Goal: Task Accomplishment & Management: Manage account settings

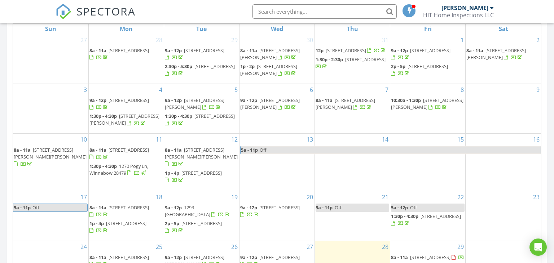
scroll to position [477, 0]
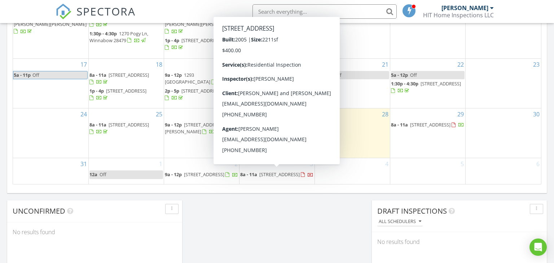
click at [262, 171] on span "217 Wetland Dr, Wilmington 28412" at bounding box center [279, 174] width 40 height 6
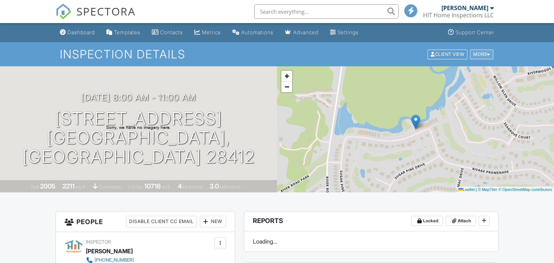
click at [485, 56] on div "More" at bounding box center [481, 54] width 23 height 10
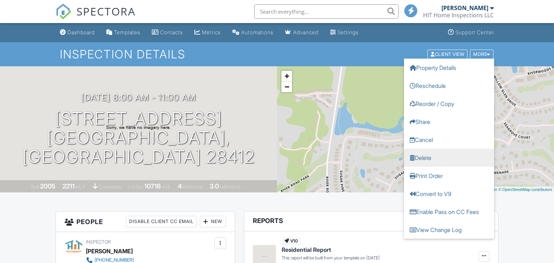
click at [436, 159] on link "Delete" at bounding box center [449, 157] width 90 height 18
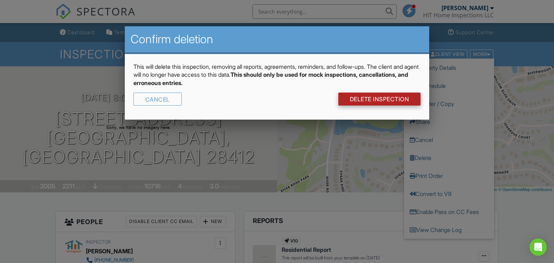
click at [377, 101] on link "DELETE Inspection" at bounding box center [379, 99] width 83 height 13
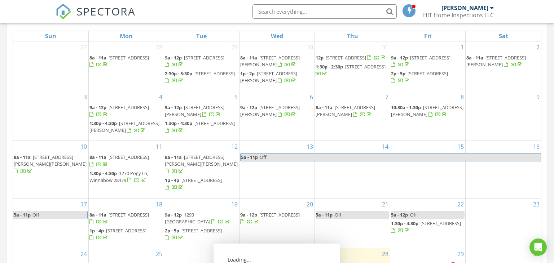
scroll to position [121, 0]
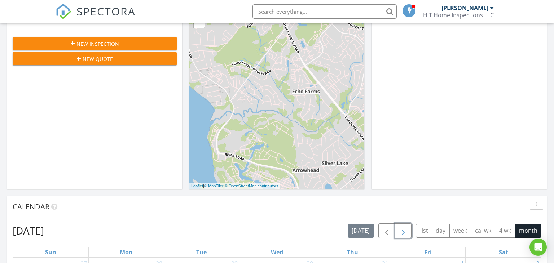
click at [404, 232] on span "button" at bounding box center [403, 231] width 9 height 9
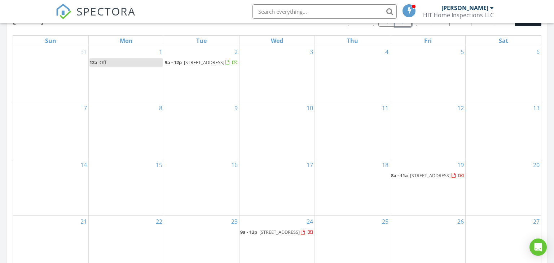
scroll to position [333, 0]
click at [120, 61] on link "12a Off" at bounding box center [126, 62] width 74 height 8
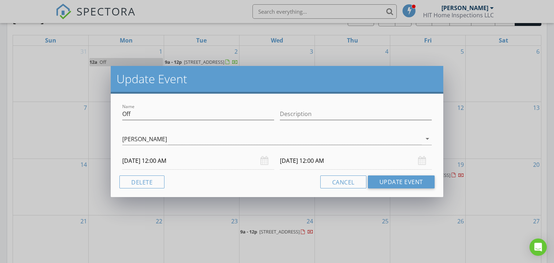
click at [155, 159] on input "[DATE] 12:00 AM" at bounding box center [198, 161] width 152 height 18
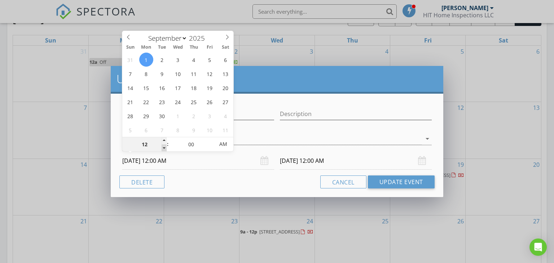
type input "11"
type input "[DATE] 11:00 PM"
click at [164, 149] on span at bounding box center [163, 148] width 5 height 7
type input "10"
type input "[DATE] 10:00 PM"
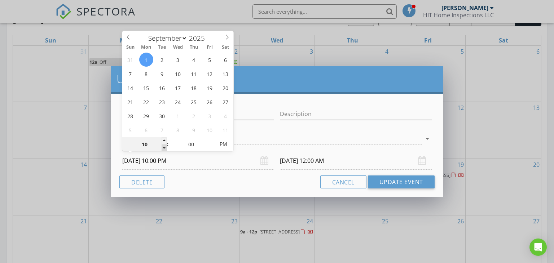
click at [164, 149] on span at bounding box center [163, 148] width 5 height 7
type input "09"
type input "[DATE] 9:00 PM"
click at [164, 149] on span at bounding box center [163, 148] width 5 height 7
type input "09"
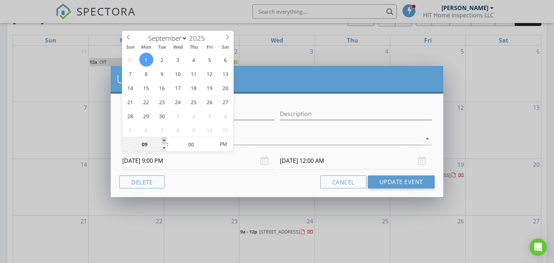
type input "[DATE] 9:00 PM"
type input "10"
type input "[DATE] 10:00 PM"
click at [165, 138] on span at bounding box center [163, 140] width 5 height 7
type input "11"
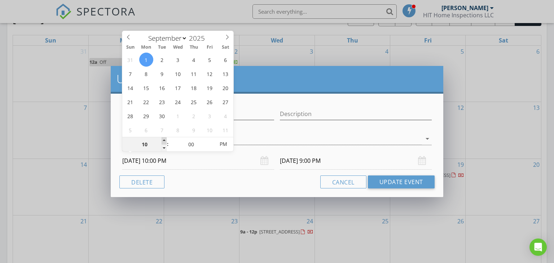
type input "[DATE] 11:00 PM"
click at [165, 138] on span at bounding box center [163, 140] width 5 height 7
type input "12"
type input "[DATE] 12:00 AM"
click at [165, 138] on span at bounding box center [163, 140] width 5 height 7
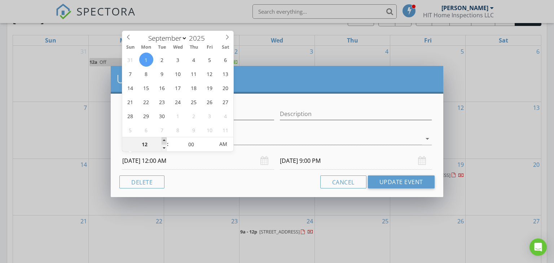
type input "01"
type input "[DATE] 1:00 AM"
click at [165, 138] on span at bounding box center [163, 140] width 5 height 7
type input "02"
type input "[DATE] 2:00 AM"
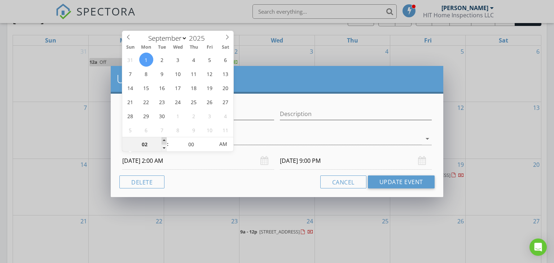
click at [165, 138] on span at bounding box center [163, 140] width 5 height 7
type input "03"
type input "[DATE] 3:00 AM"
click at [165, 138] on span at bounding box center [163, 140] width 5 height 7
type input "04"
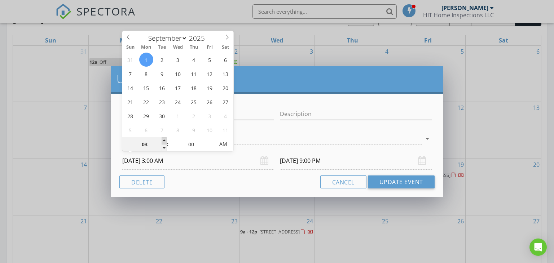
type input "[DATE] 4:00 AM"
click at [165, 138] on span at bounding box center [163, 140] width 5 height 7
type input "04"
type input "[DATE] 4:00 AM"
type input "05"
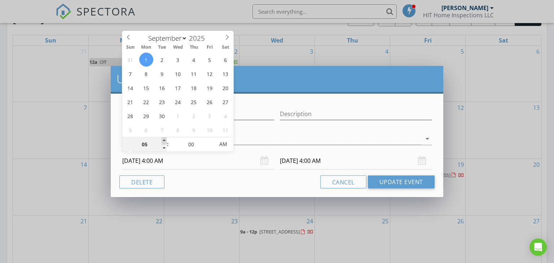
type input "[DATE] 5:00 AM"
click at [165, 138] on span at bounding box center [163, 140] width 5 height 7
type input "05"
type input "[DATE] 5:00 AM"
click at [323, 161] on input "[DATE] 5:00 AM" at bounding box center [356, 161] width 152 height 18
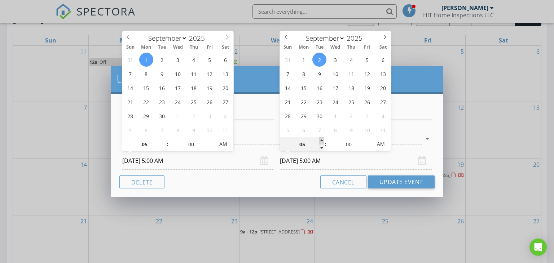
type input "06"
type input "[DATE] 6:00 AM"
click at [319, 141] on span at bounding box center [321, 140] width 5 height 7
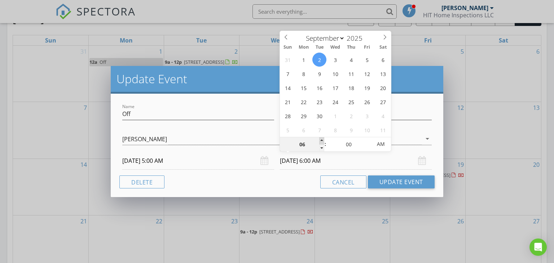
type input "07"
type input "[DATE] 7:00 AM"
click at [319, 141] on span at bounding box center [321, 140] width 5 height 7
type input "08"
type input "[DATE] 8:00 AM"
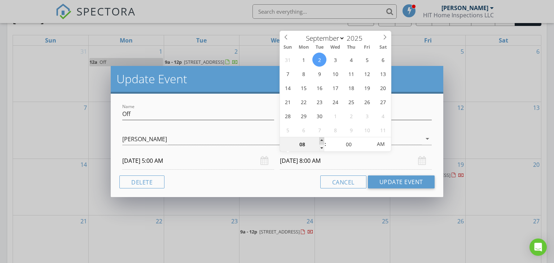
click at [319, 141] on span at bounding box center [321, 140] width 5 height 7
type input "09"
type input "[DATE] 9:00 AM"
click at [319, 141] on span at bounding box center [321, 140] width 5 height 7
type input "10"
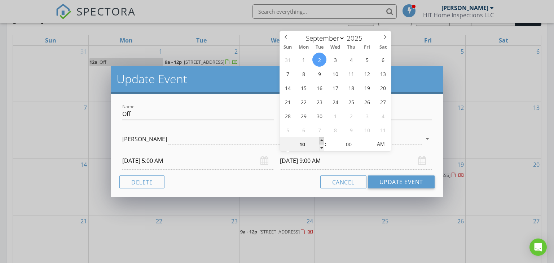
type input "[DATE] 10:00 AM"
click at [319, 141] on span at bounding box center [321, 140] width 5 height 7
type input "11"
click at [319, 141] on span at bounding box center [321, 140] width 5 height 7
type input "[DATE] 11:00 PM"
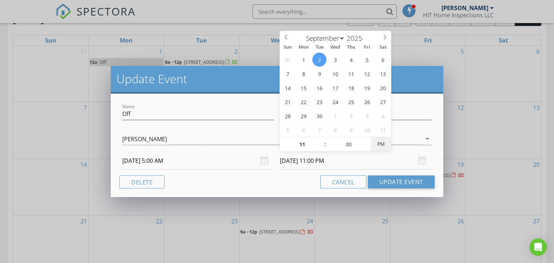
click at [383, 148] on span "PM" at bounding box center [380, 144] width 20 height 14
click at [397, 176] on button "Update Event" at bounding box center [401, 182] width 67 height 13
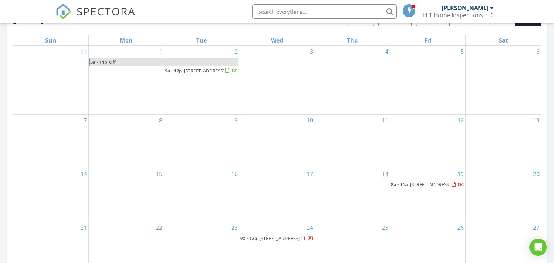
click at [141, 58] on span "Off" at bounding box center [172, 62] width 129 height 8
select select "8"
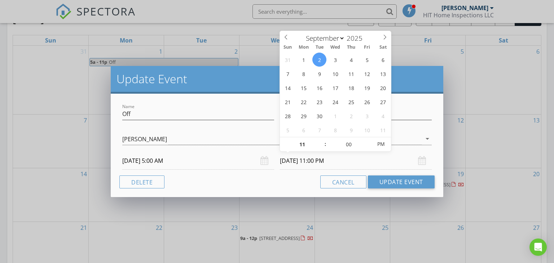
click at [298, 159] on input "[DATE] 11:00 PM" at bounding box center [356, 161] width 152 height 18
type input "[DATE] 11:00 PM"
click at [398, 180] on button "Update Event" at bounding box center [401, 182] width 67 height 13
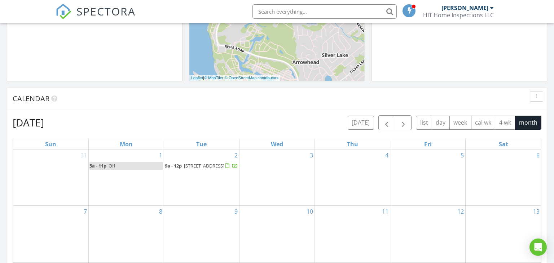
scroll to position [0, 0]
